Goal: Find specific page/section

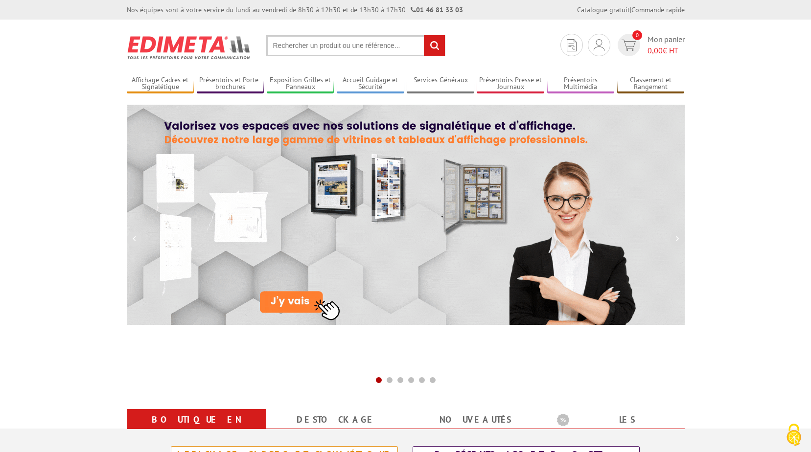
click at [291, 41] on input "text" at bounding box center [355, 45] width 179 height 21
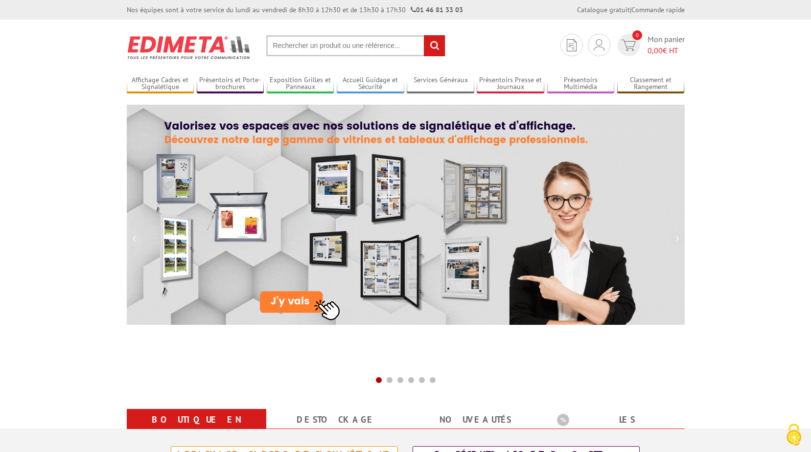
click at [296, 48] on input "text" at bounding box center [355, 45] width 179 height 21
paste input "2"
click at [296, 48] on input "text" at bounding box center [355, 45] width 179 height 21
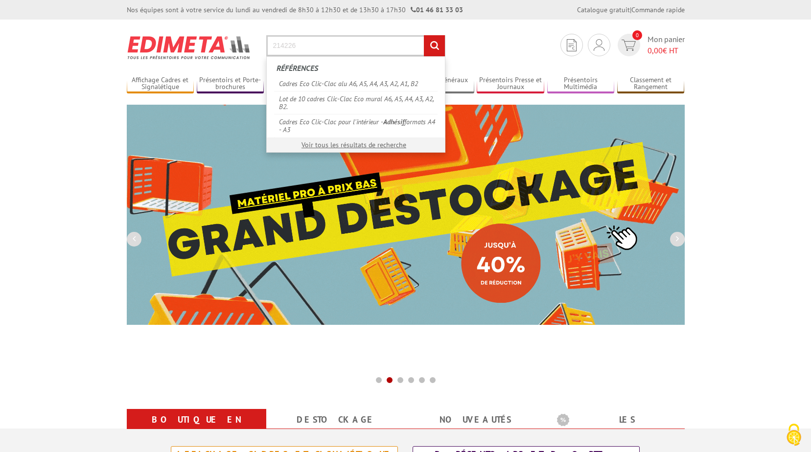
type input "214226"
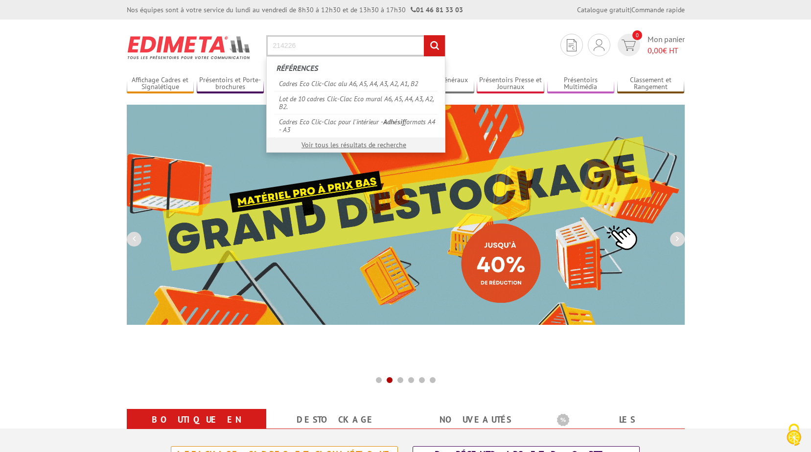
click at [424, 35] on input "rechercher" at bounding box center [434, 45] width 21 height 21
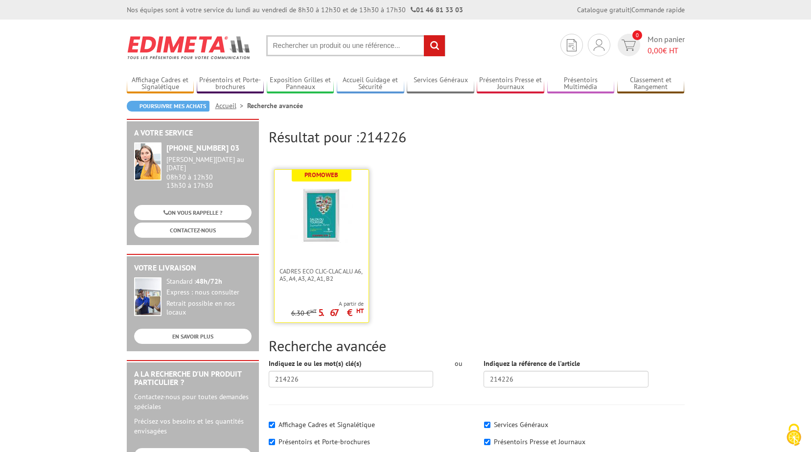
click at [331, 221] on img at bounding box center [322, 216] width 64 height 64
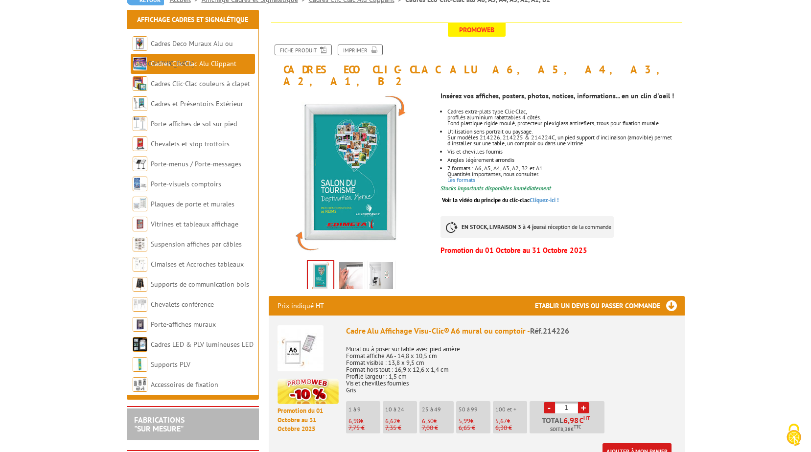
scroll to position [245, 0]
